Goal: Communication & Community: Ask a question

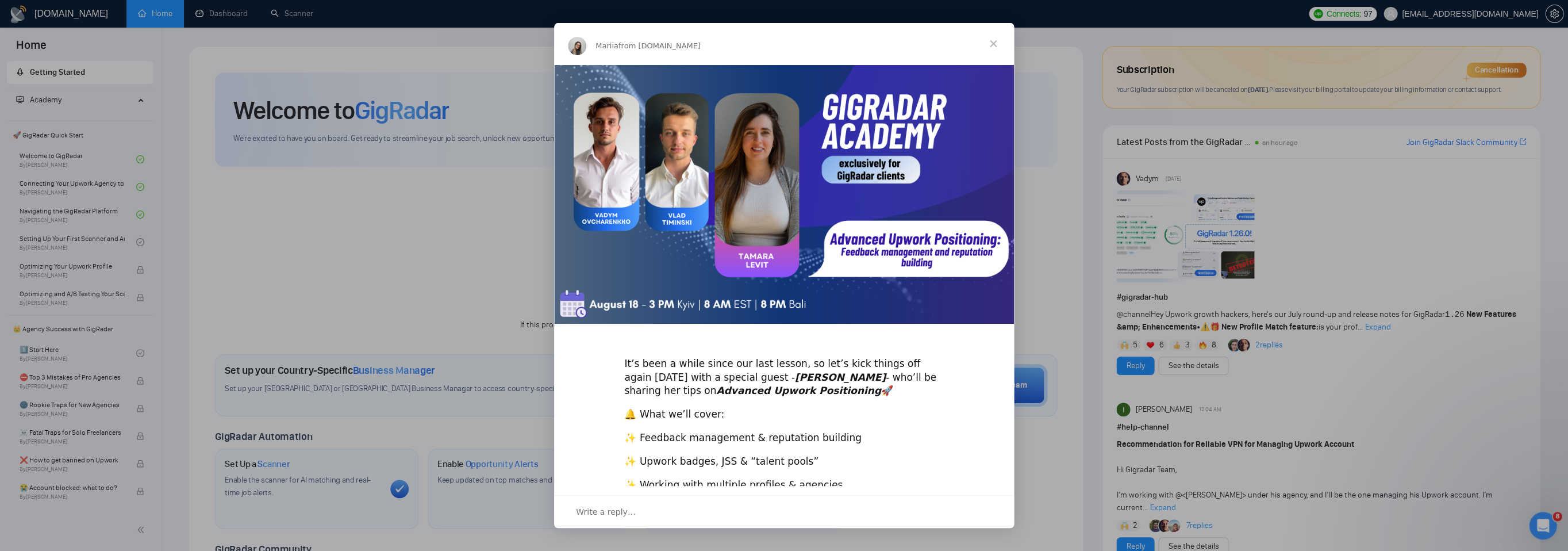
click at [995, 39] on span "Close" at bounding box center [993, 44] width 41 height 41
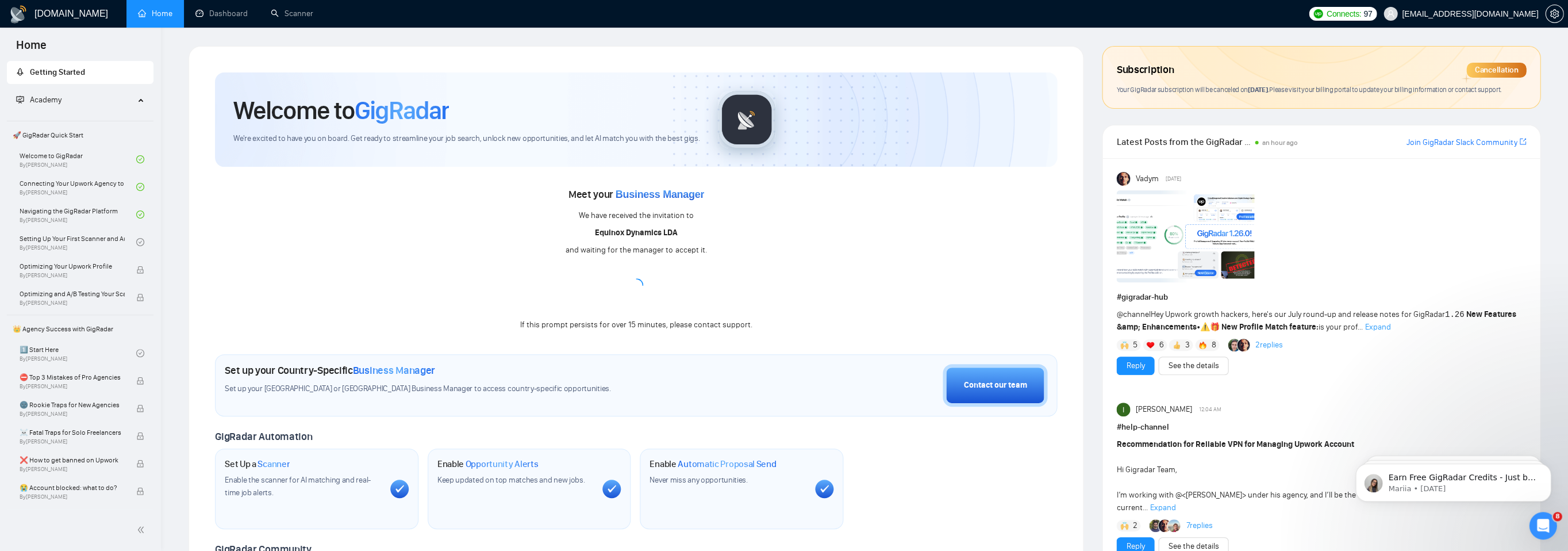
click at [1548, 527] on icon "Open Intercom Messenger" at bounding box center [1542, 525] width 19 height 19
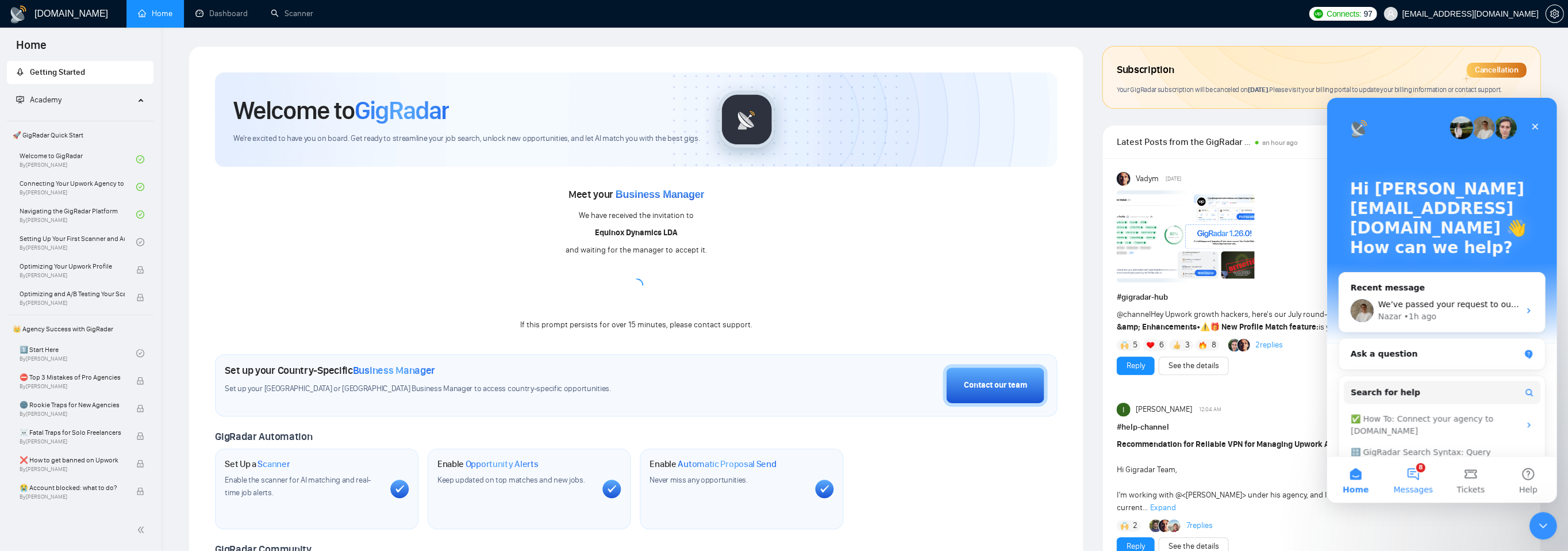
click at [1406, 468] on button "8 Messages" at bounding box center [1412, 480] width 58 height 46
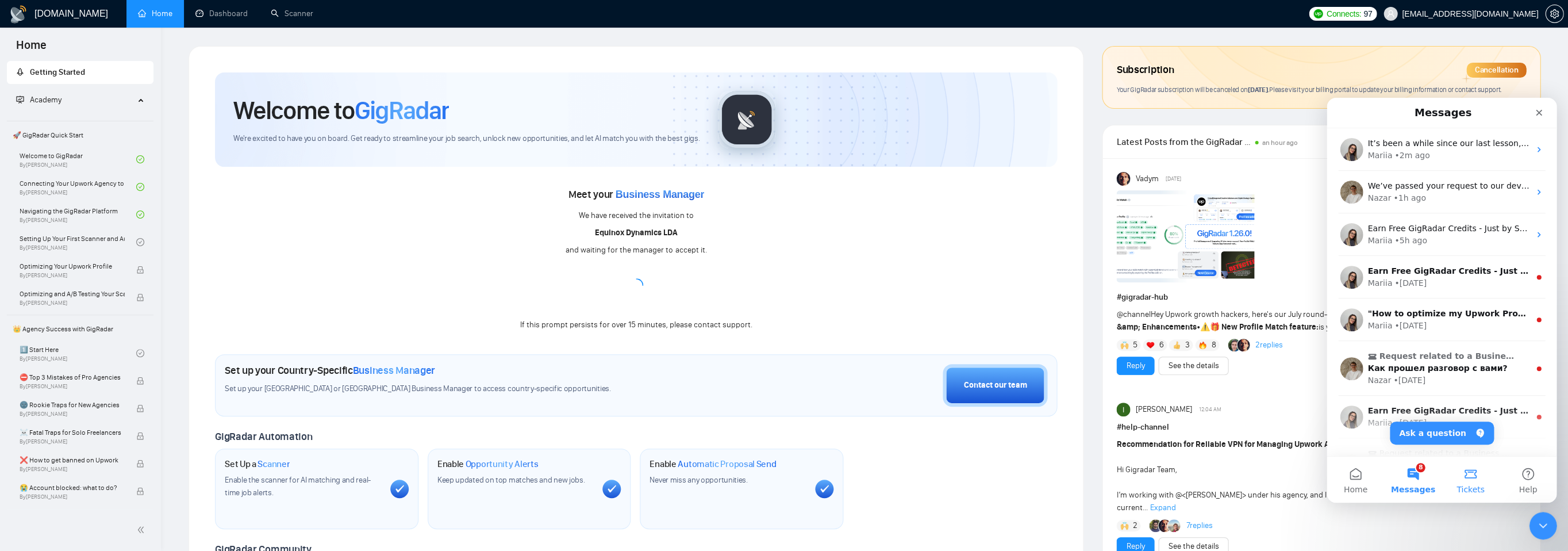
click at [1482, 475] on button "Tickets" at bounding box center [1470, 480] width 58 height 46
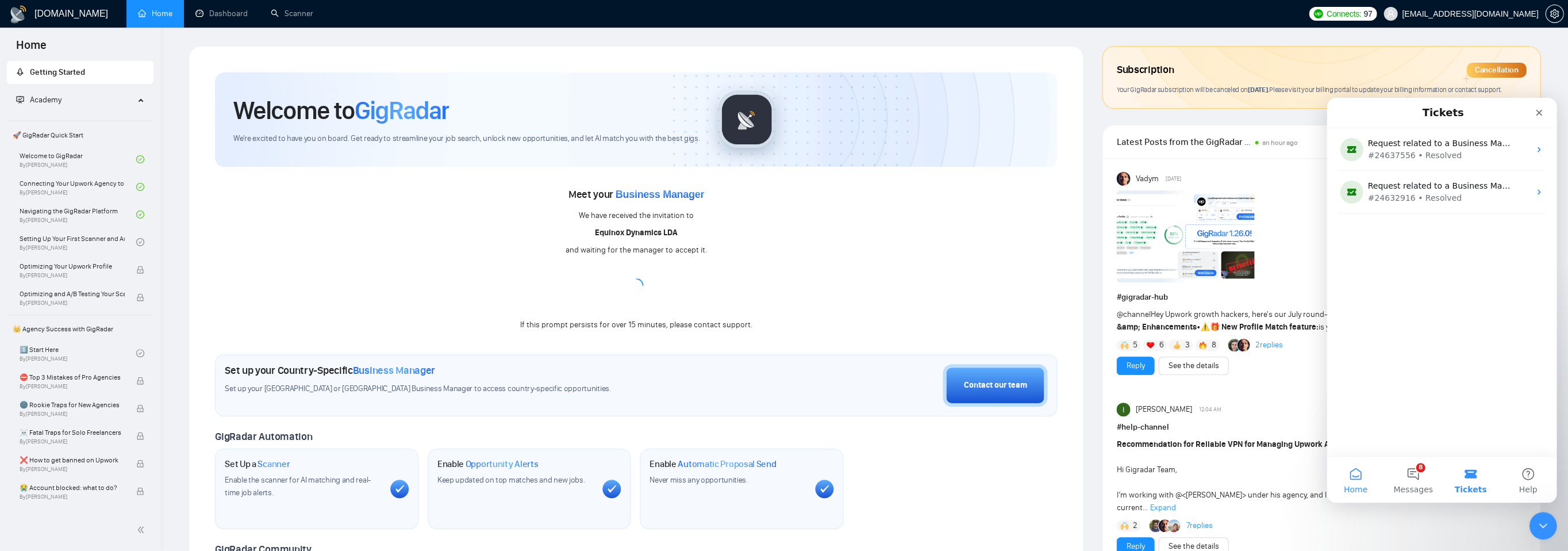
click at [1363, 490] on span "Home" at bounding box center [1354, 489] width 23 height 8
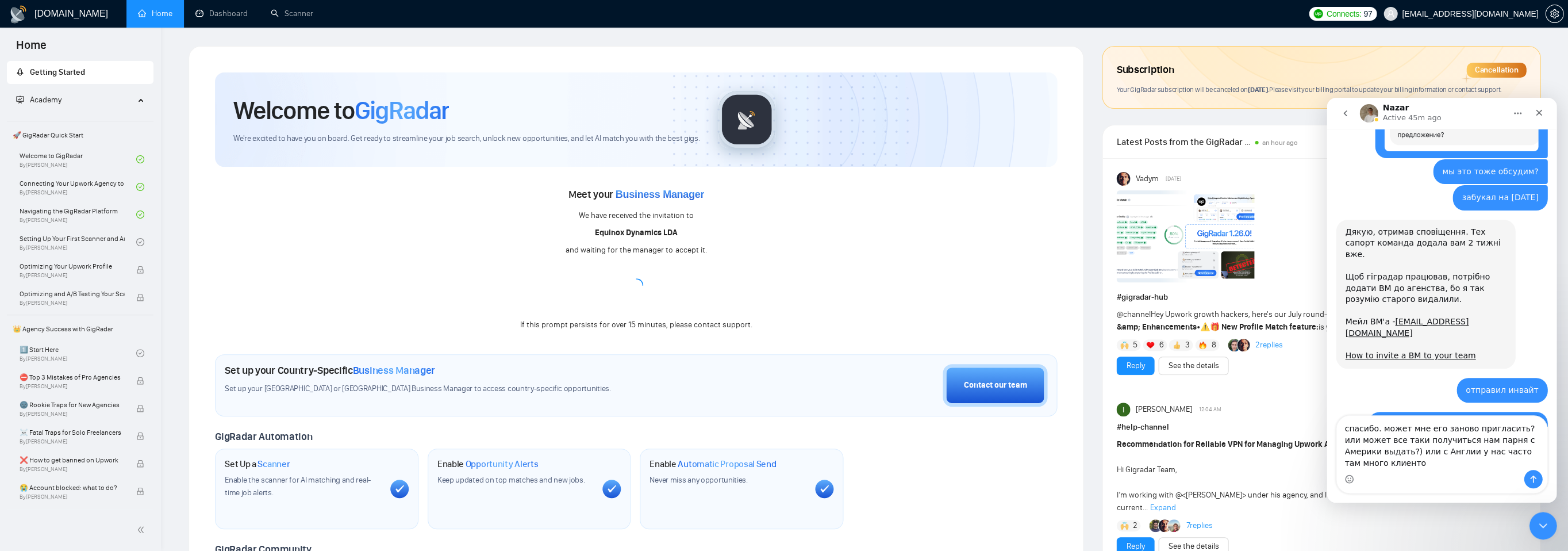
scroll to position [2785, 0]
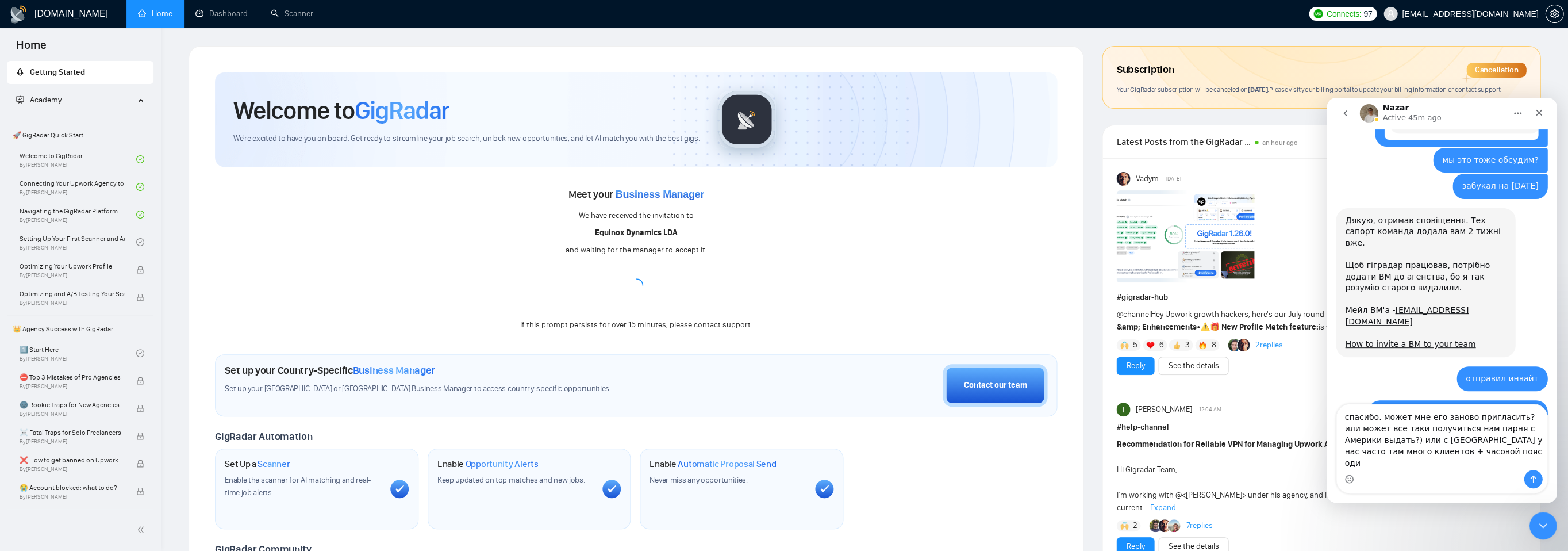
type textarea "спасибо. может мне его заново пригласить? или может все таки получиться нам пар…"
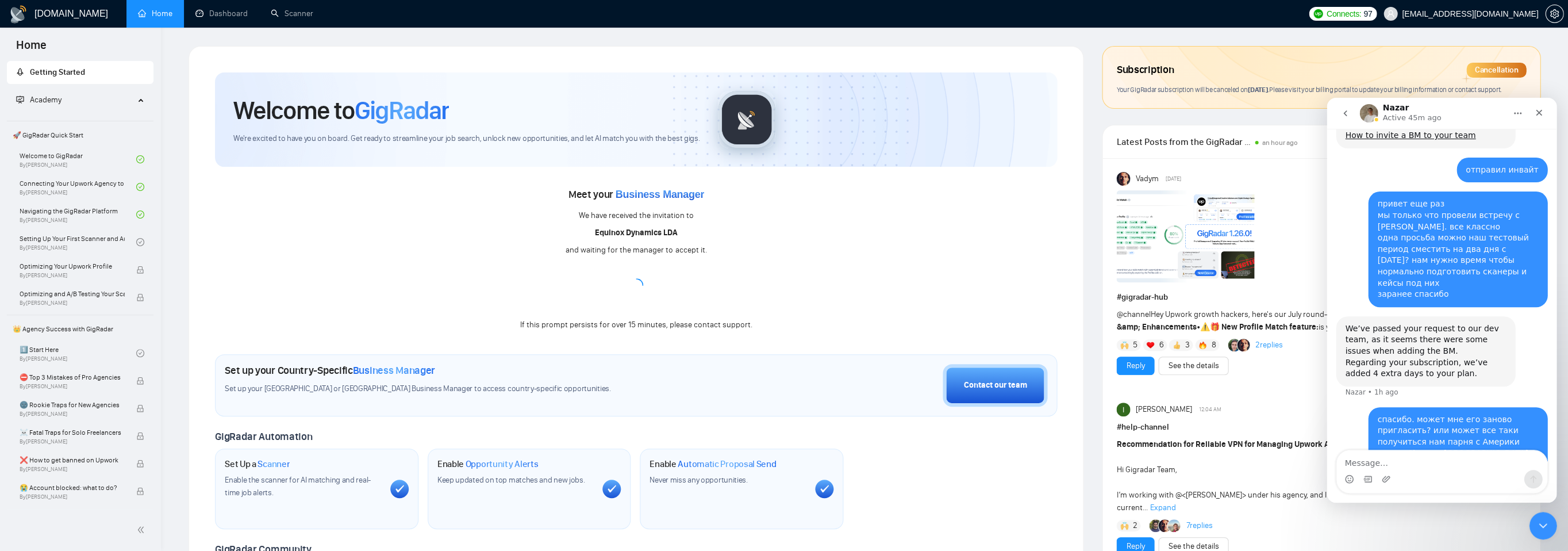
scroll to position [2998, 0]
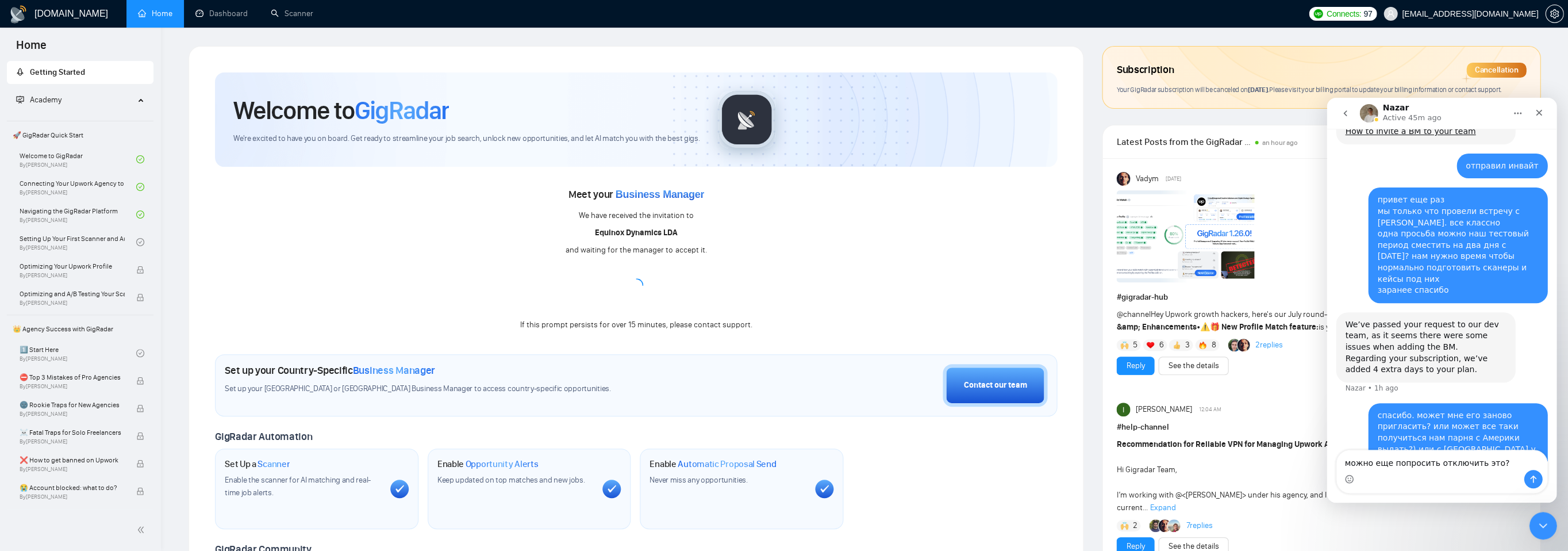
type textarea "можно еще попросить отключить это?)"
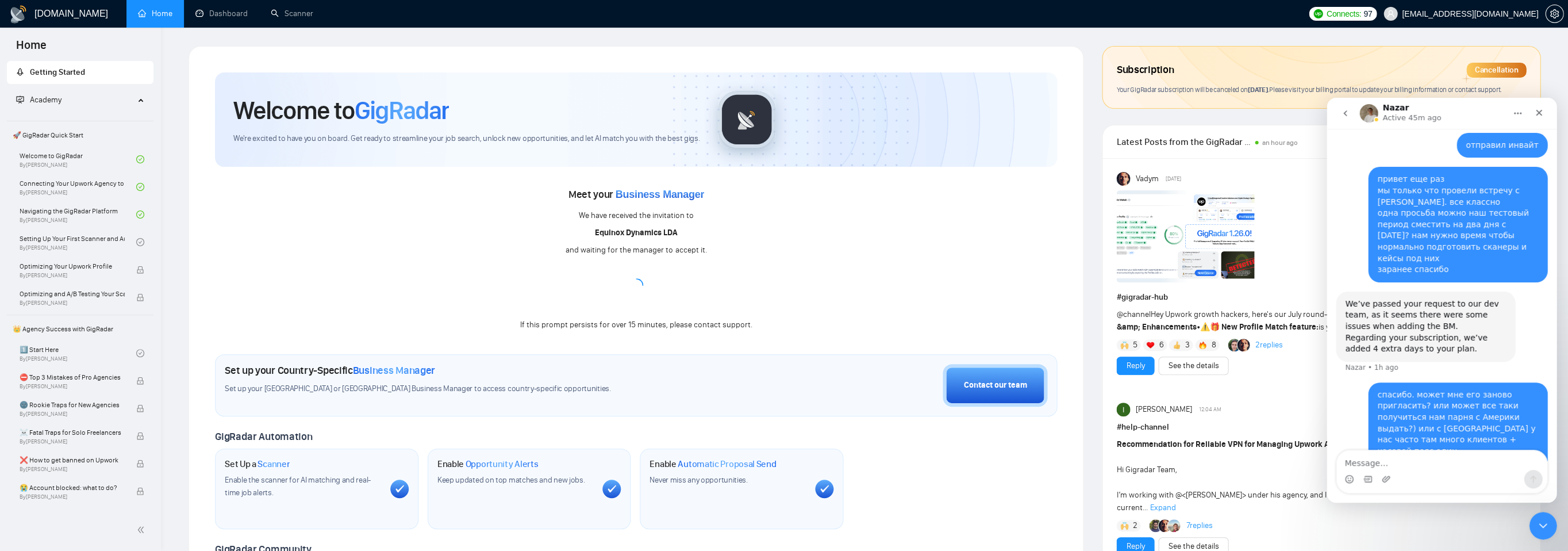
scroll to position [3024, 0]
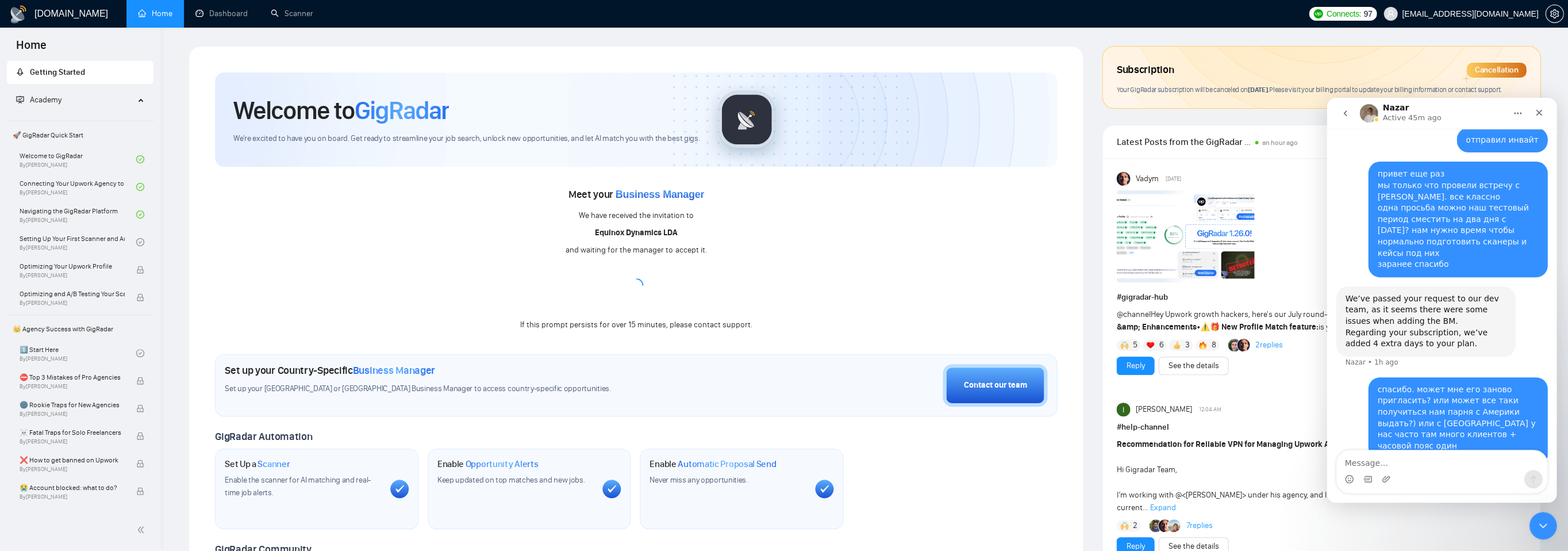
click at [1517, 111] on icon "Home" at bounding box center [1517, 113] width 9 height 9
click at [1483, 114] on div "Nazar Active 45m ago" at bounding box center [1432, 113] width 146 height 20
click at [1531, 113] on div "Close" at bounding box center [1538, 112] width 20 height 20
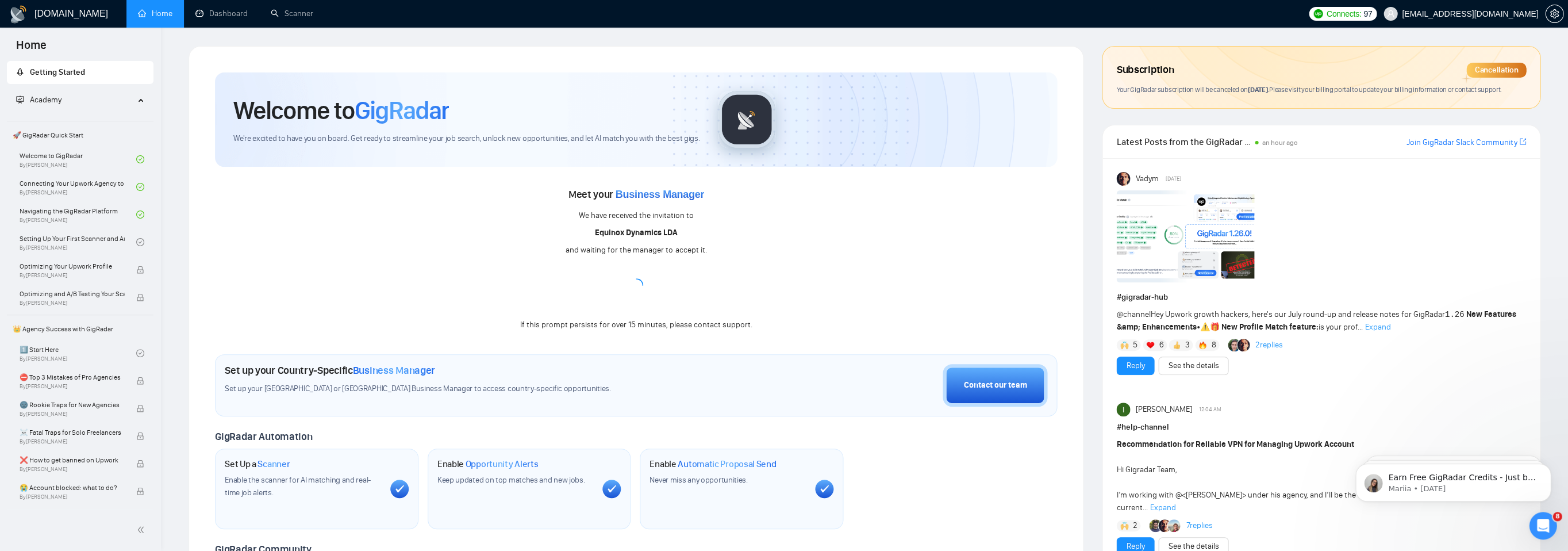
scroll to position [0, 0]
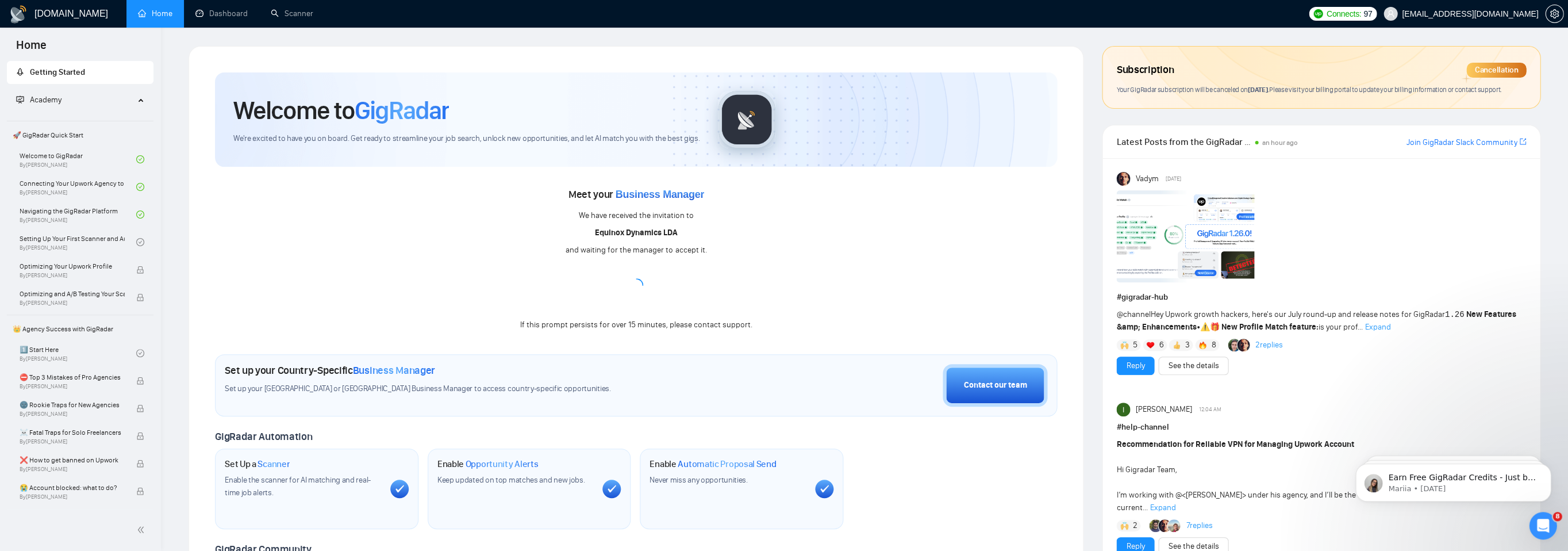
click at [1158, 4] on ul "Home Dashboard Scanner" at bounding box center [711, 13] width 1184 height 28
